Goal: Task Accomplishment & Management: Use online tool/utility

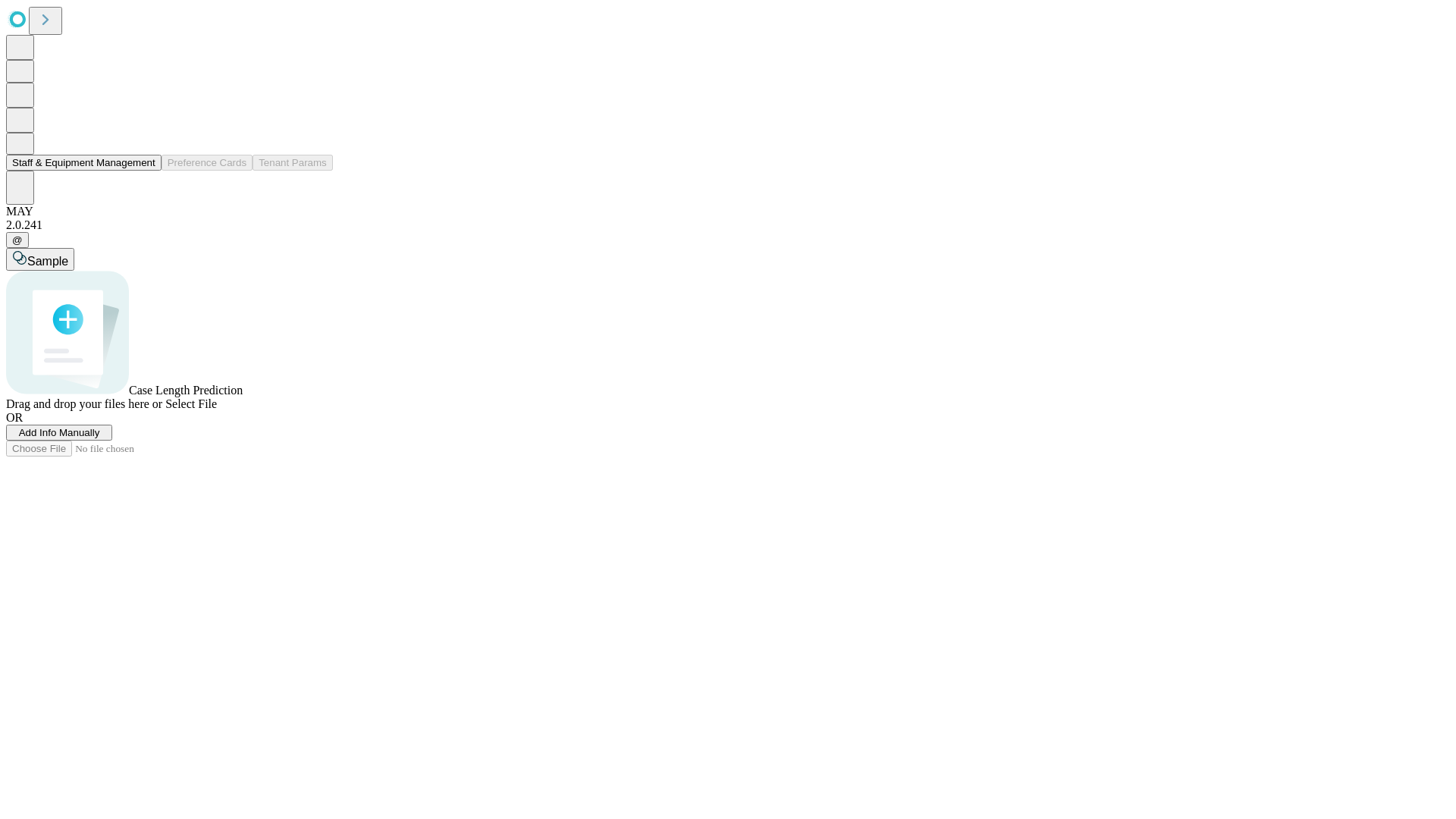
click at [145, 170] on button "Staff & Equipment Management" at bounding box center [83, 163] width 156 height 16
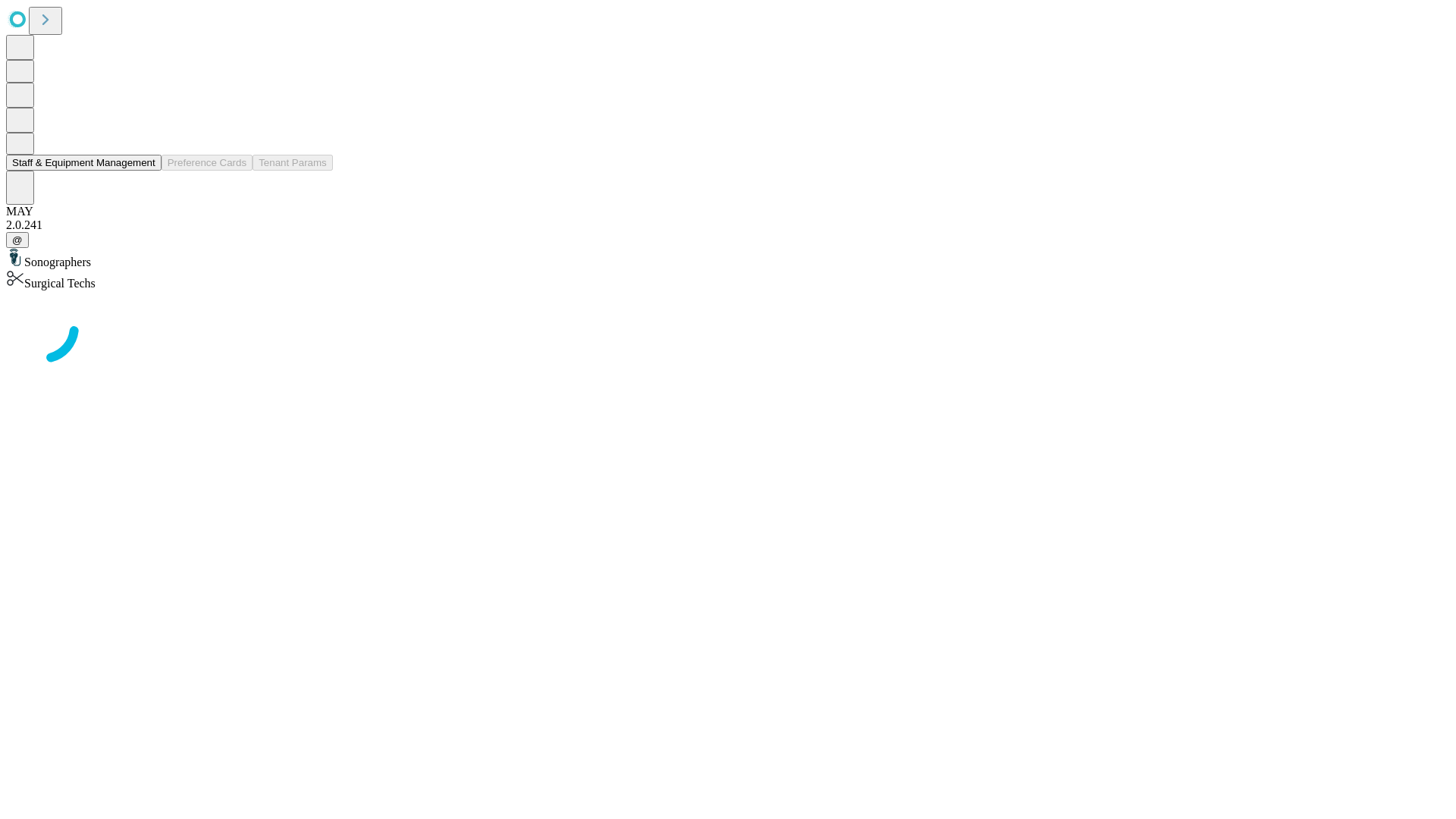
click at [145, 170] on button "Staff & Equipment Management" at bounding box center [83, 163] width 156 height 16
